Goal: Information Seeking & Learning: Learn about a topic

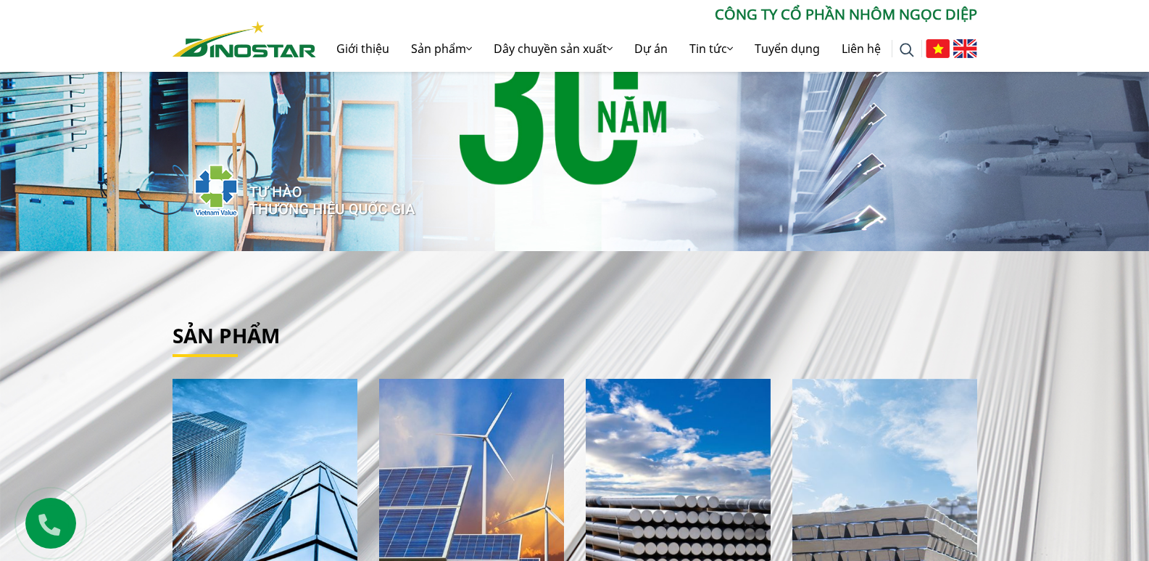
scroll to position [218, 0]
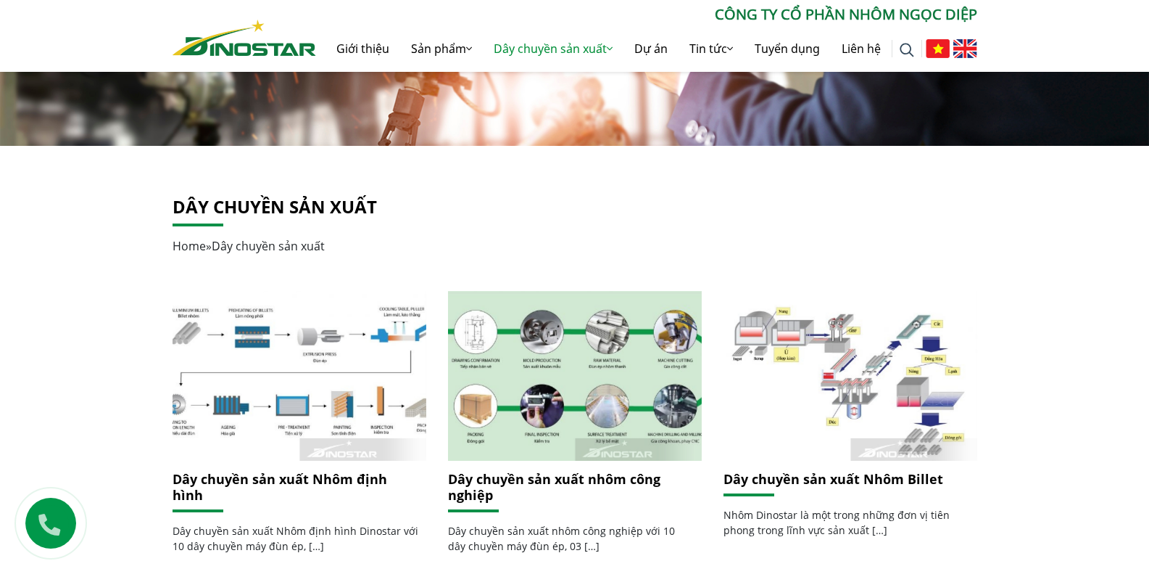
scroll to position [290, 0]
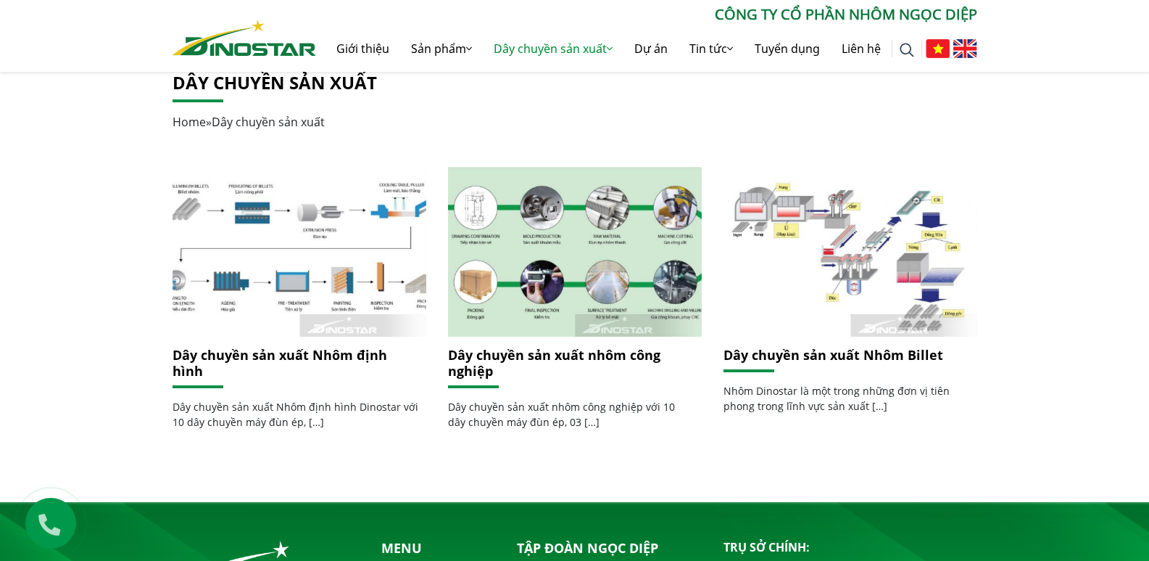
click at [807, 352] on link "Dây chuyền sản xuất Nhôm Billet" at bounding box center [834, 354] width 220 height 17
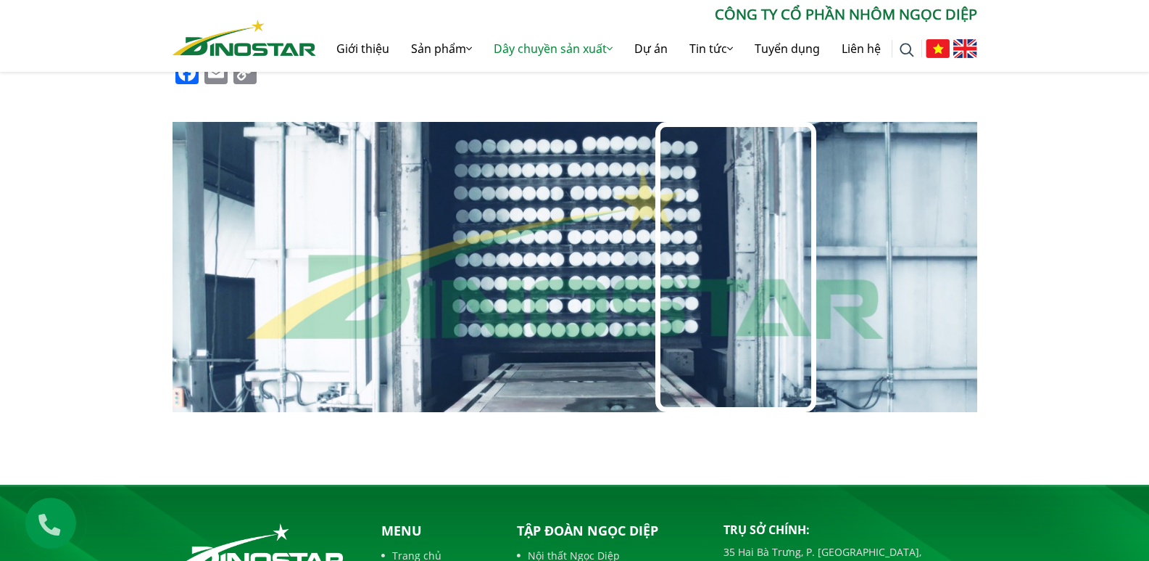
scroll to position [1160, 0]
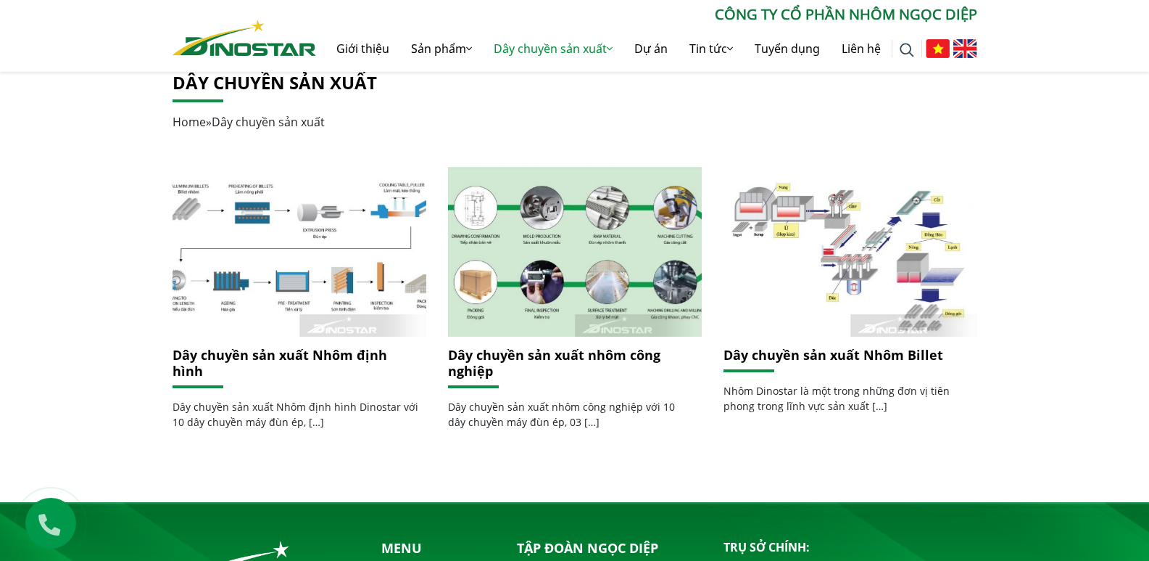
click at [580, 350] on link "Dây chuyền sản xuất nhôm công nghiệp" at bounding box center [554, 362] width 212 height 33
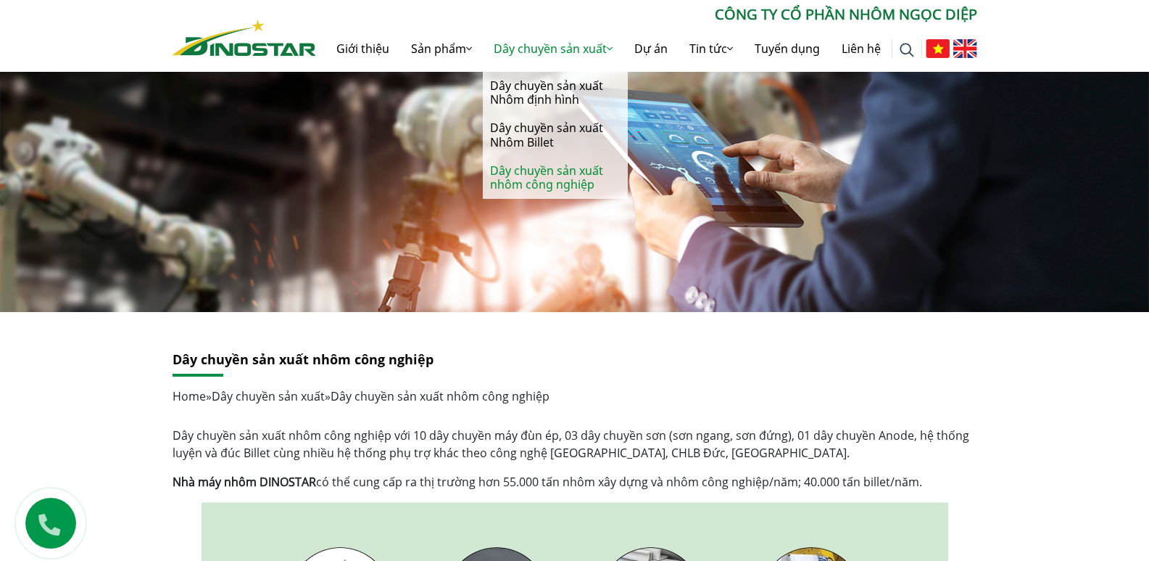
click at [527, 181] on link "Dây chuyền sản xuất nhôm công nghiệp" at bounding box center [555, 178] width 145 height 42
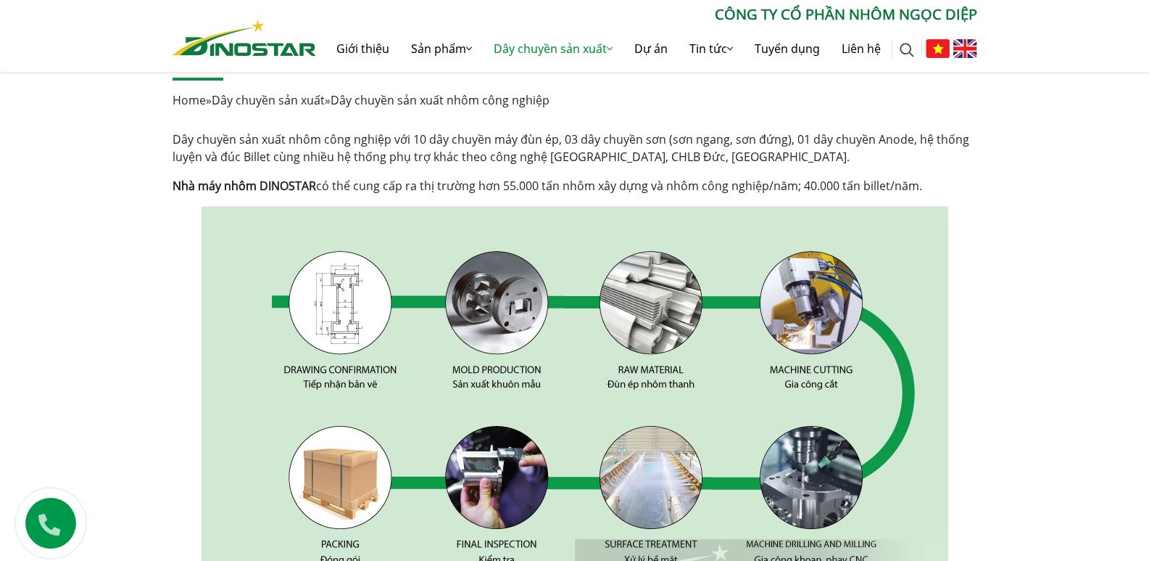
scroll to position [218, 0]
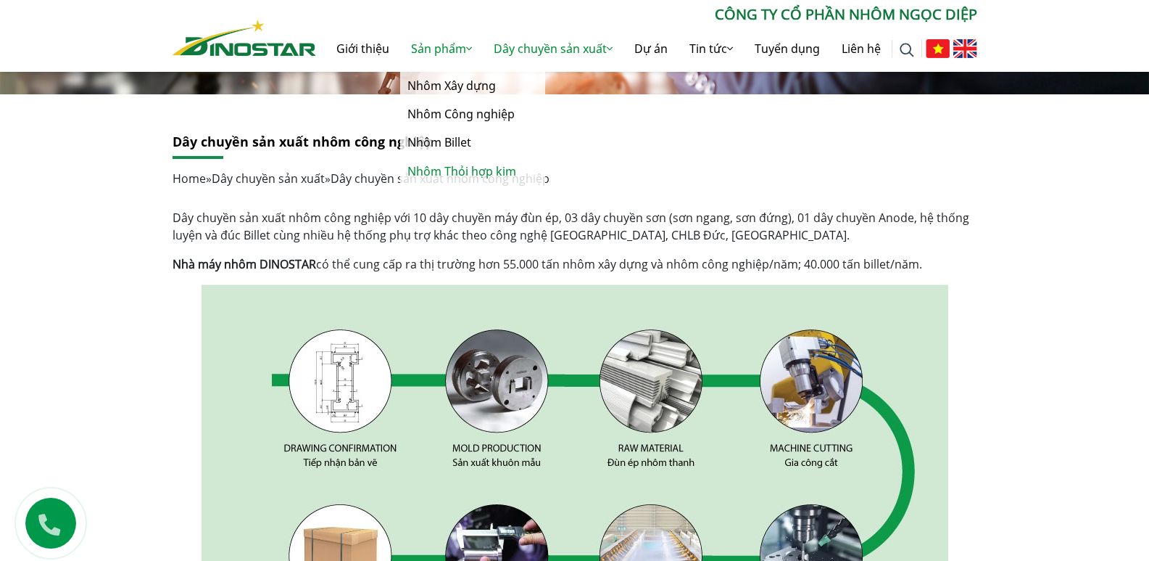
click at [466, 170] on link "Nhôm Thỏi hợp kim" at bounding box center [472, 171] width 145 height 28
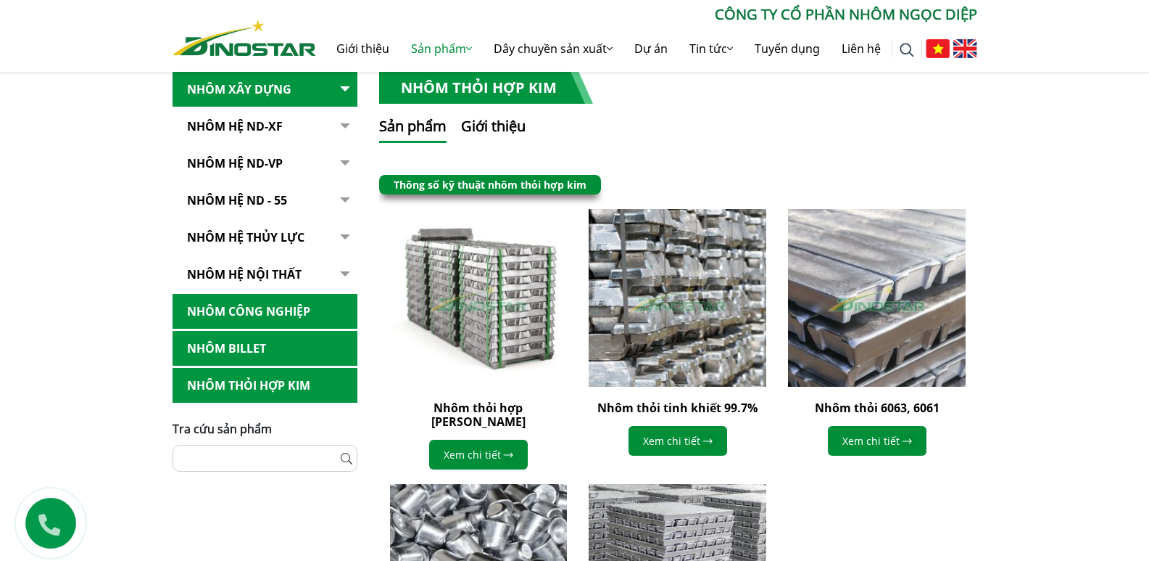
scroll to position [290, 0]
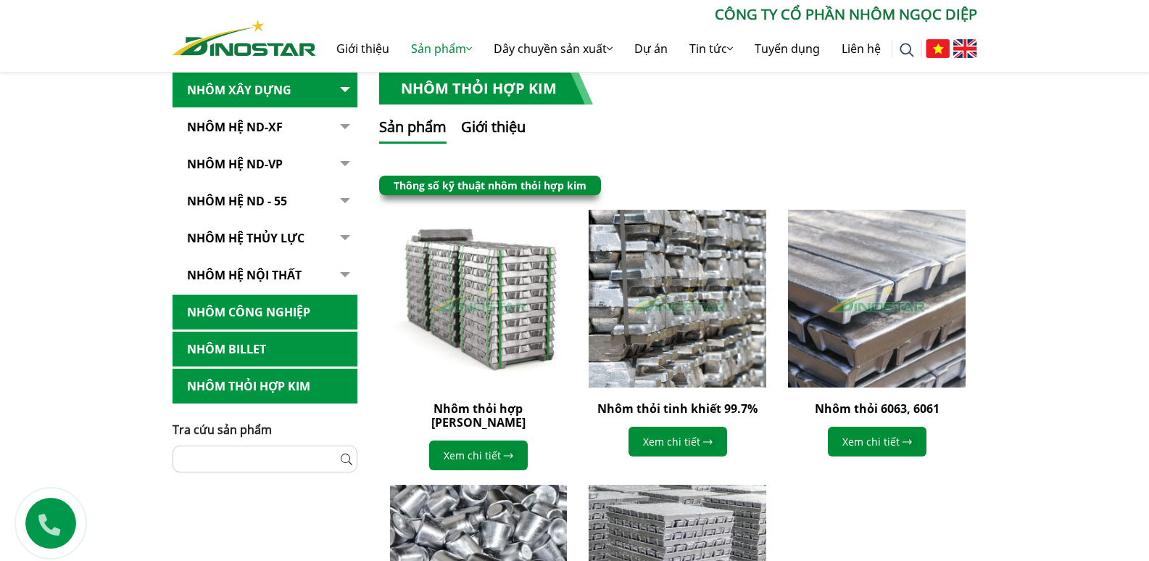
click at [262, 124] on link "Nhôm Hệ ND-XF" at bounding box center [265, 127] width 185 height 36
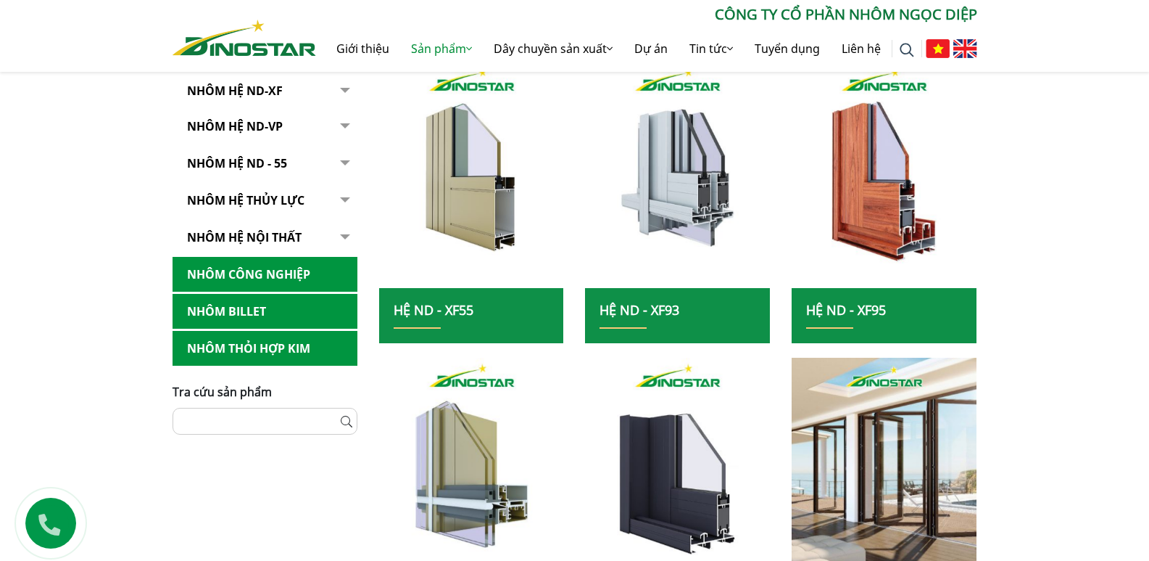
scroll to position [218, 0]
